Goal: Task Accomplishment & Management: Manage account settings

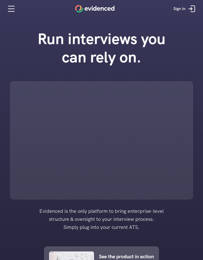
click at [200, 8] on link "Sign In" at bounding box center [185, 8] width 31 height 15
